Goal: Navigation & Orientation: Understand site structure

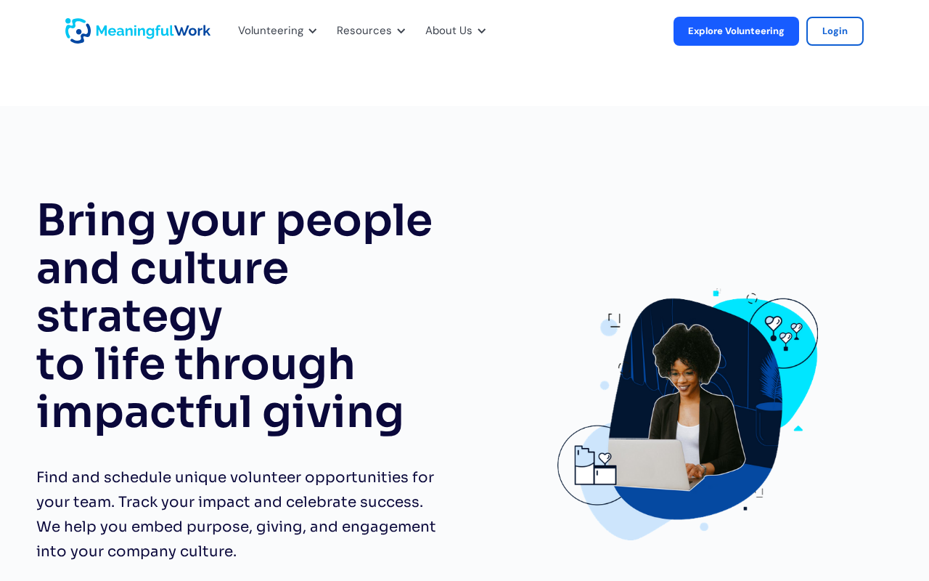
scroll to position [3616, 0]
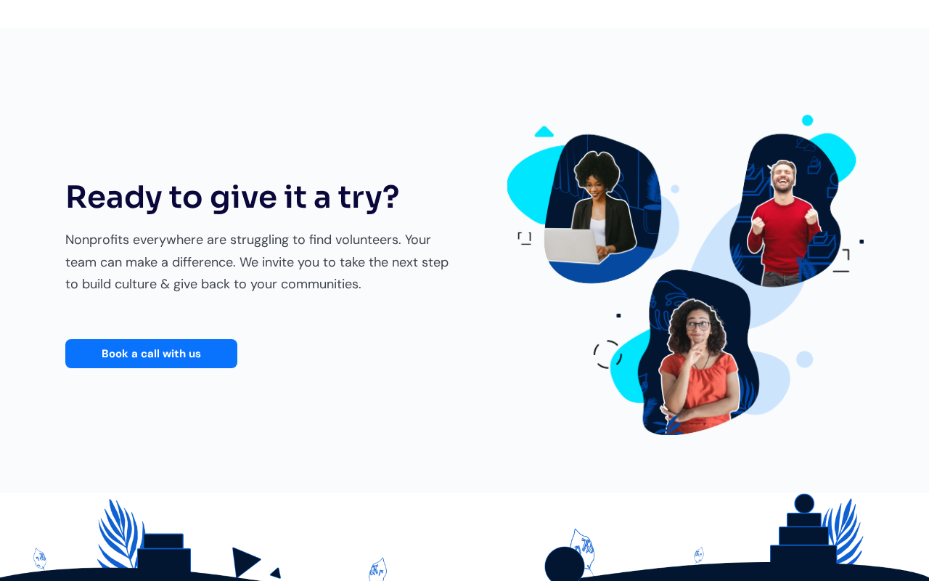
type input "YUcpgcza"
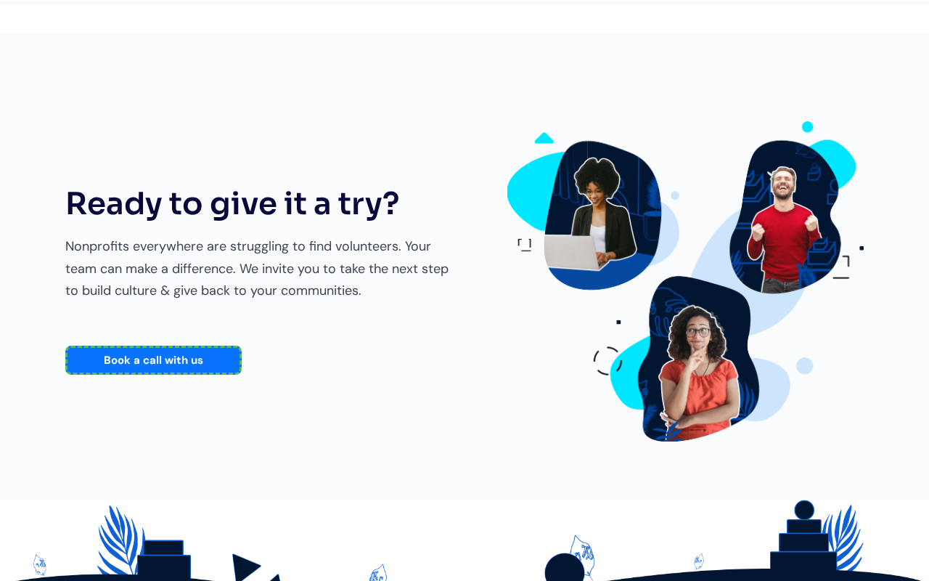
scroll to position [3625, 0]
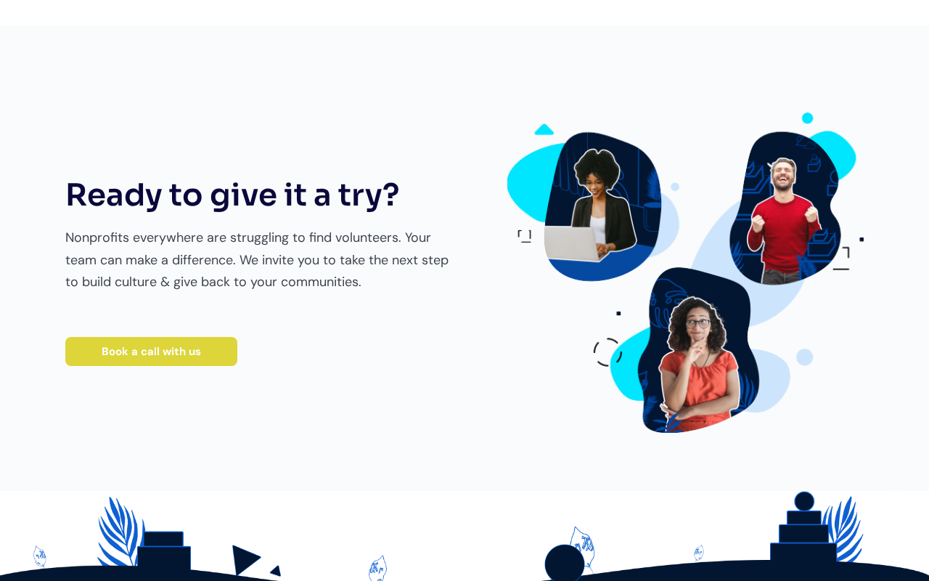
type input "[EMAIL_ADDRESS][DOMAIN_NAME]"
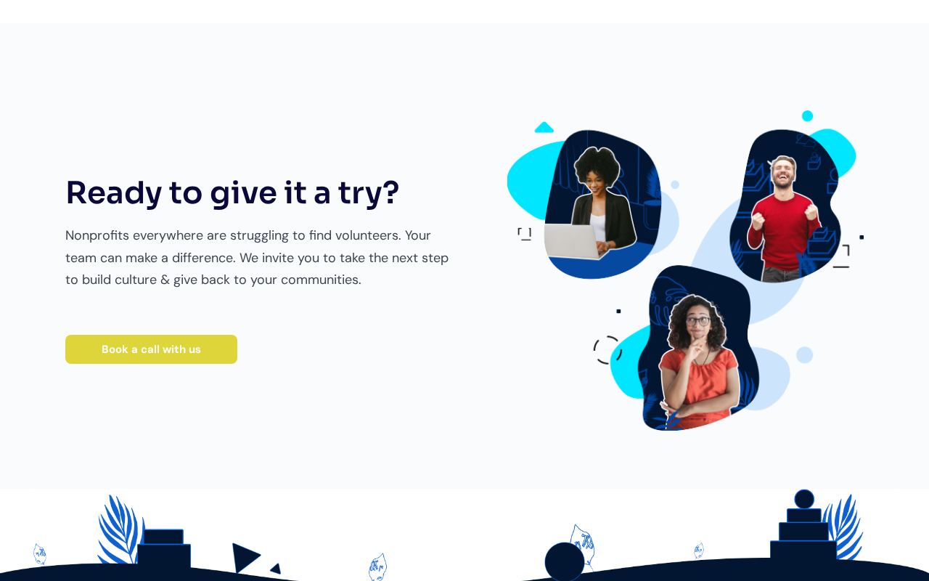
scroll to position [3616, 0]
